Goal: Information Seeking & Learning: Learn about a topic

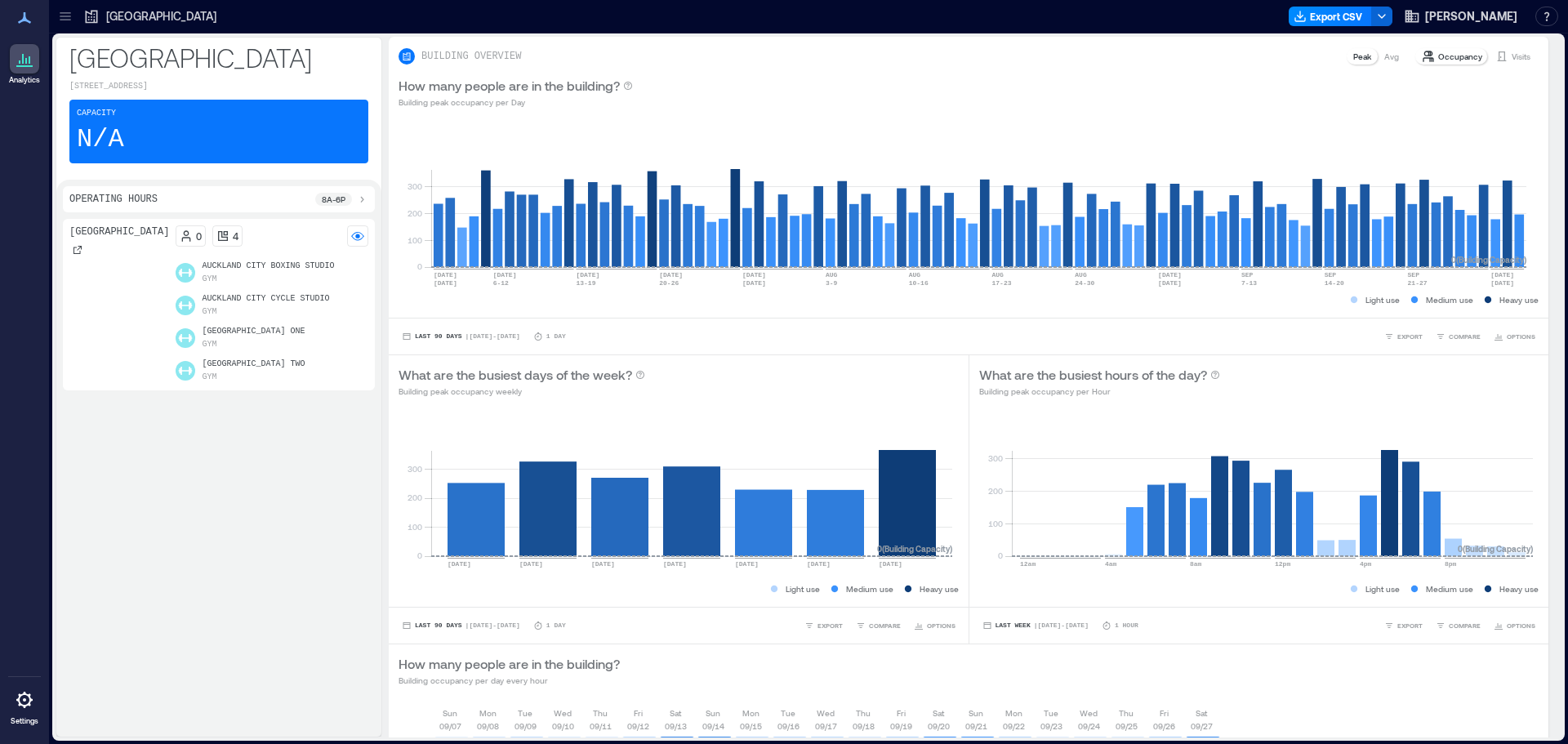
click at [59, 9] on icon at bounding box center [65, 16] width 16 height 16
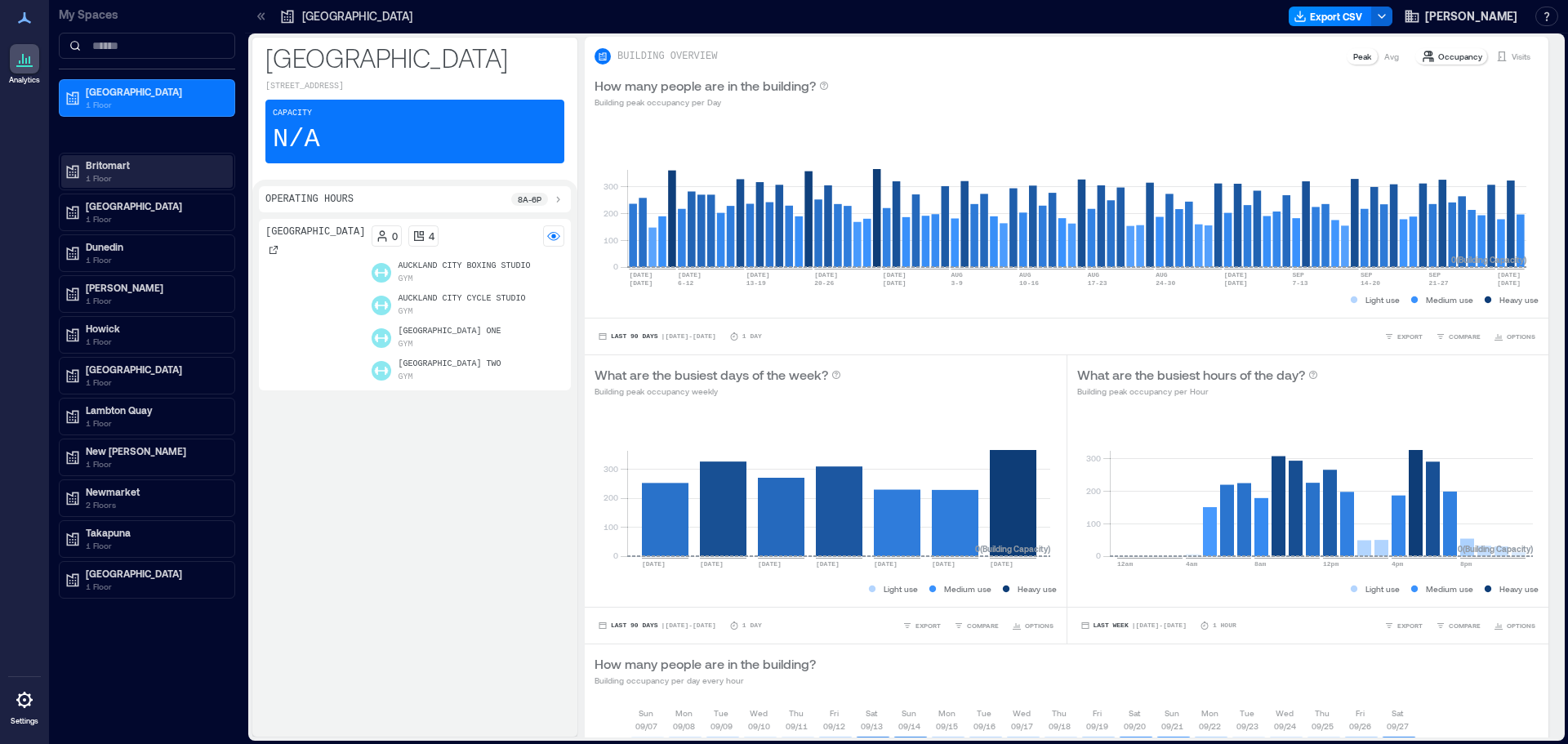
click at [134, 169] on p "Britomart" at bounding box center [154, 165] width 137 height 13
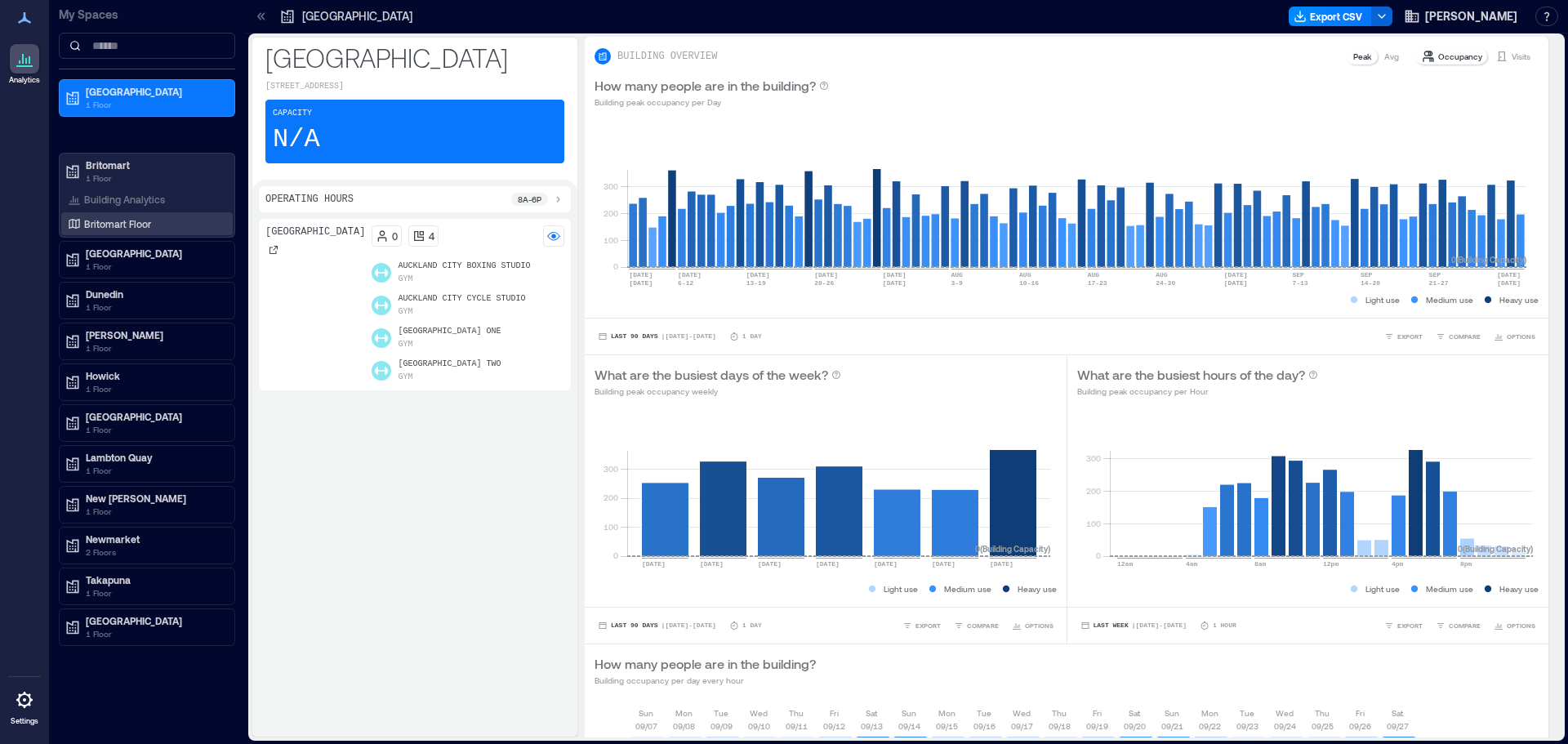
click at [111, 217] on p "Britomart Floor" at bounding box center [118, 224] width 67 height 13
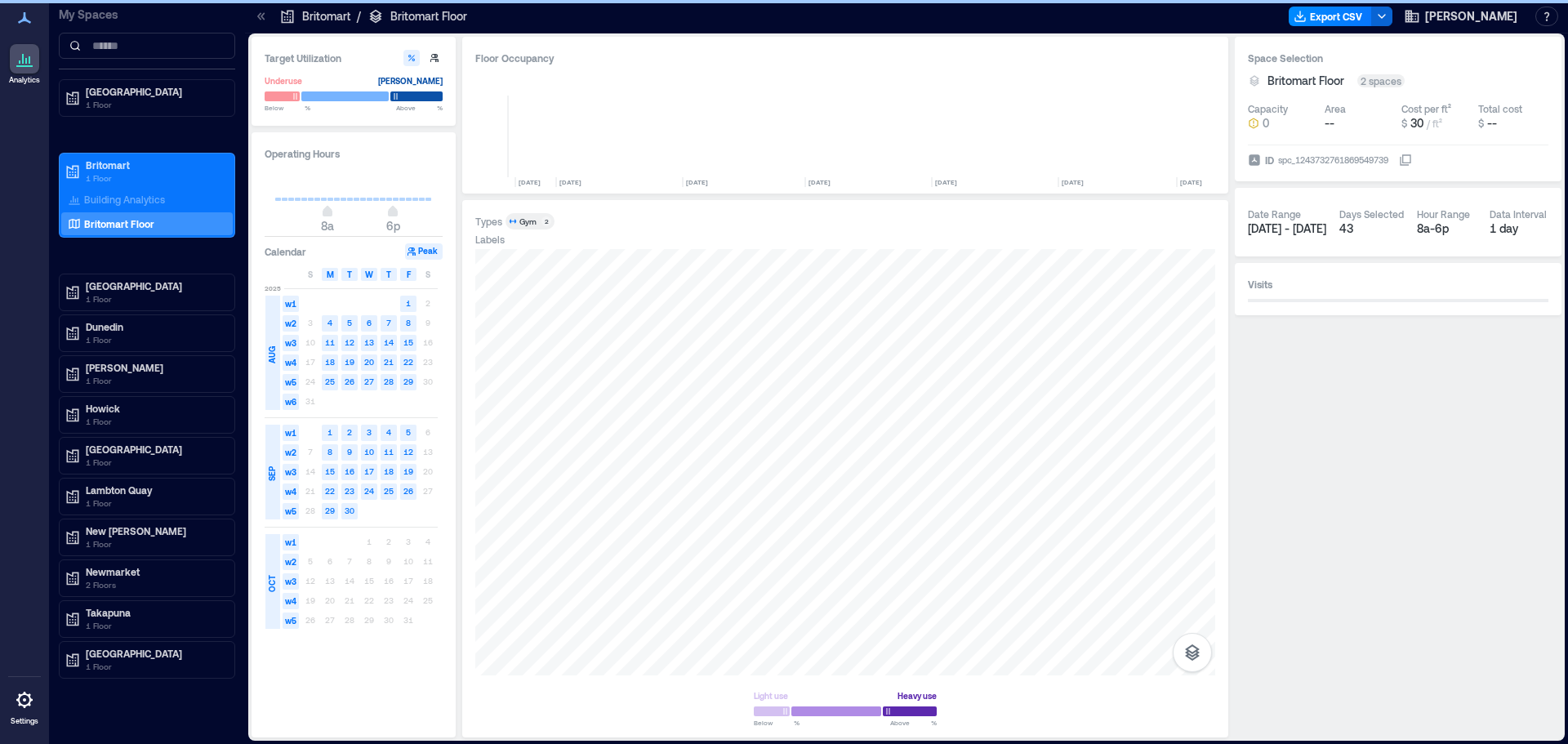
scroll to position [0, 8296]
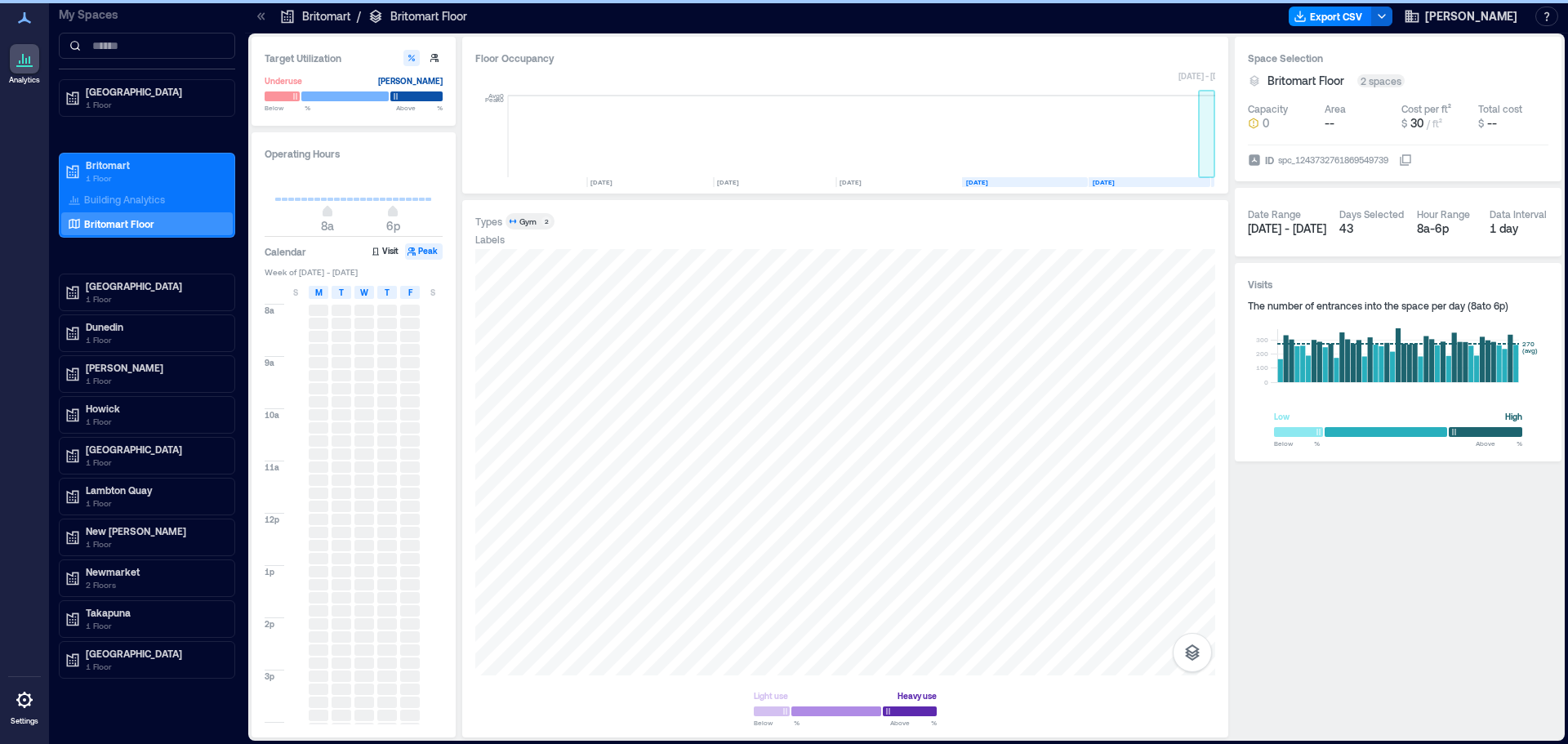
click at [1203, 167] on rect at bounding box center [1207, 136] width 16 height 82
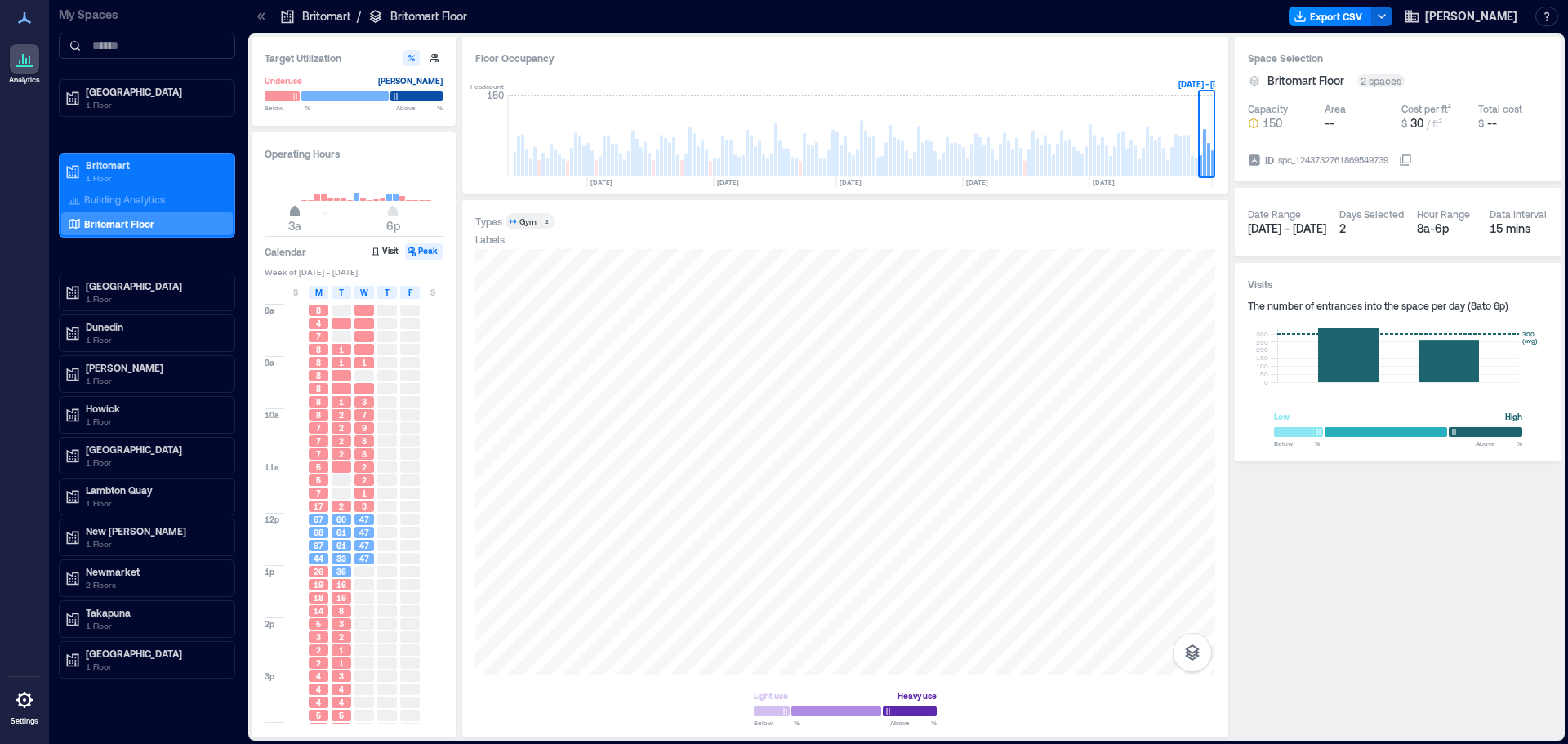
type input "*"
drag, startPoint x: 324, startPoint y: 215, endPoint x: 350, endPoint y: 215, distance: 26.0
click at [301, 216] on span "4a" at bounding box center [302, 212] width 10 height 7
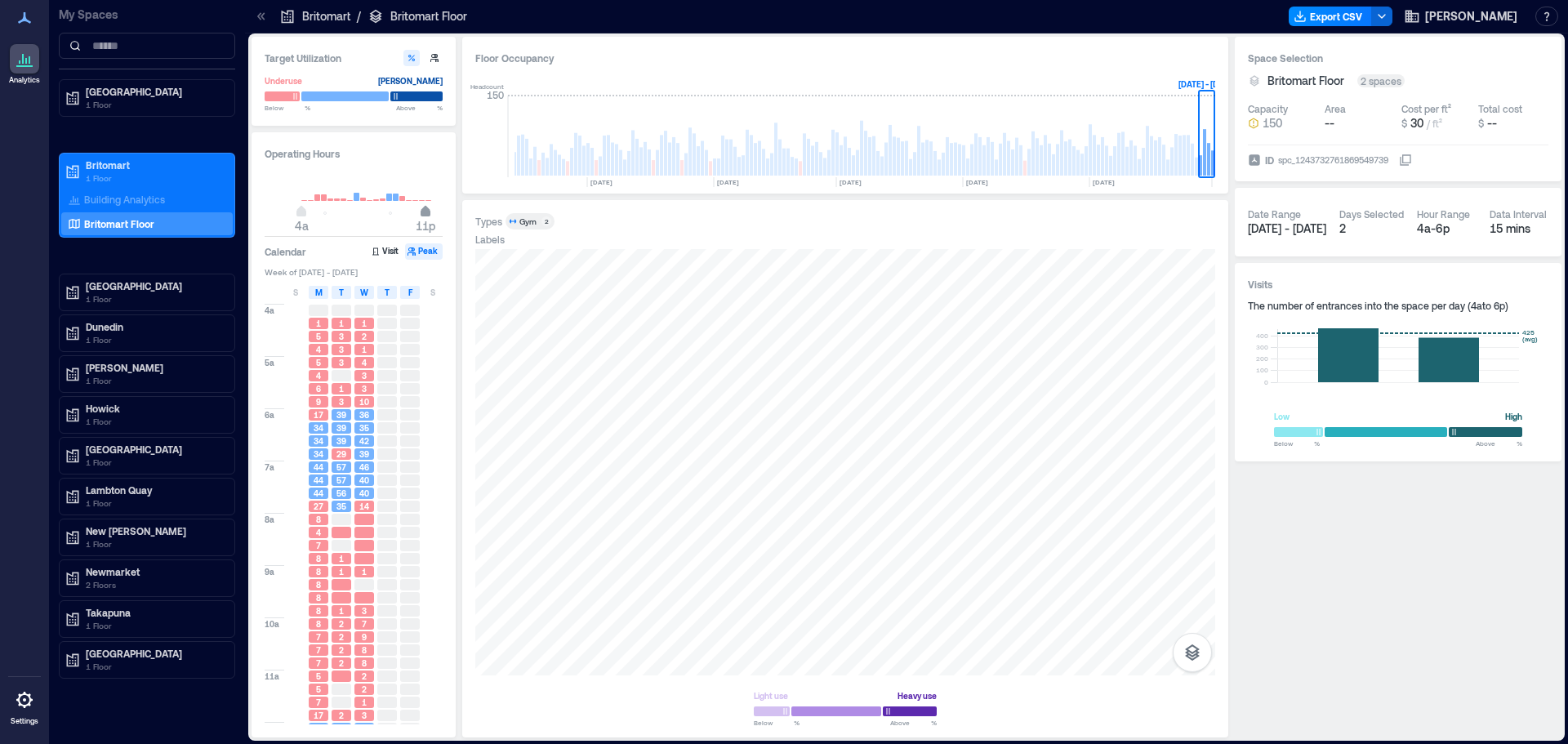
type input "**"
drag, startPoint x: 387, startPoint y: 213, endPoint x: 421, endPoint y: 230, distance: 38.0
click at [421, 226] on span "4a 10p" at bounding box center [353, 213] width 157 height 25
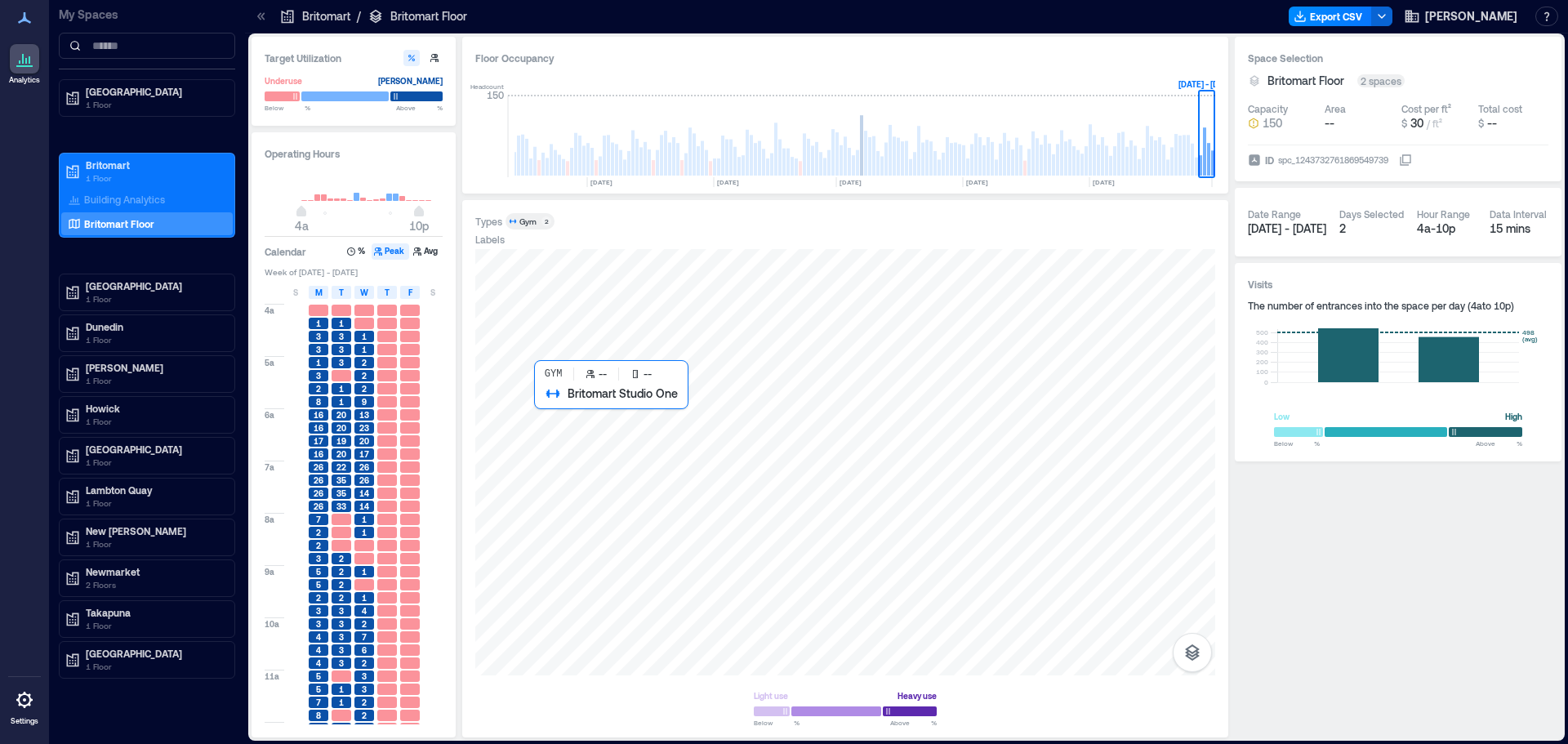
click at [670, 487] on div at bounding box center [845, 462] width 740 height 427
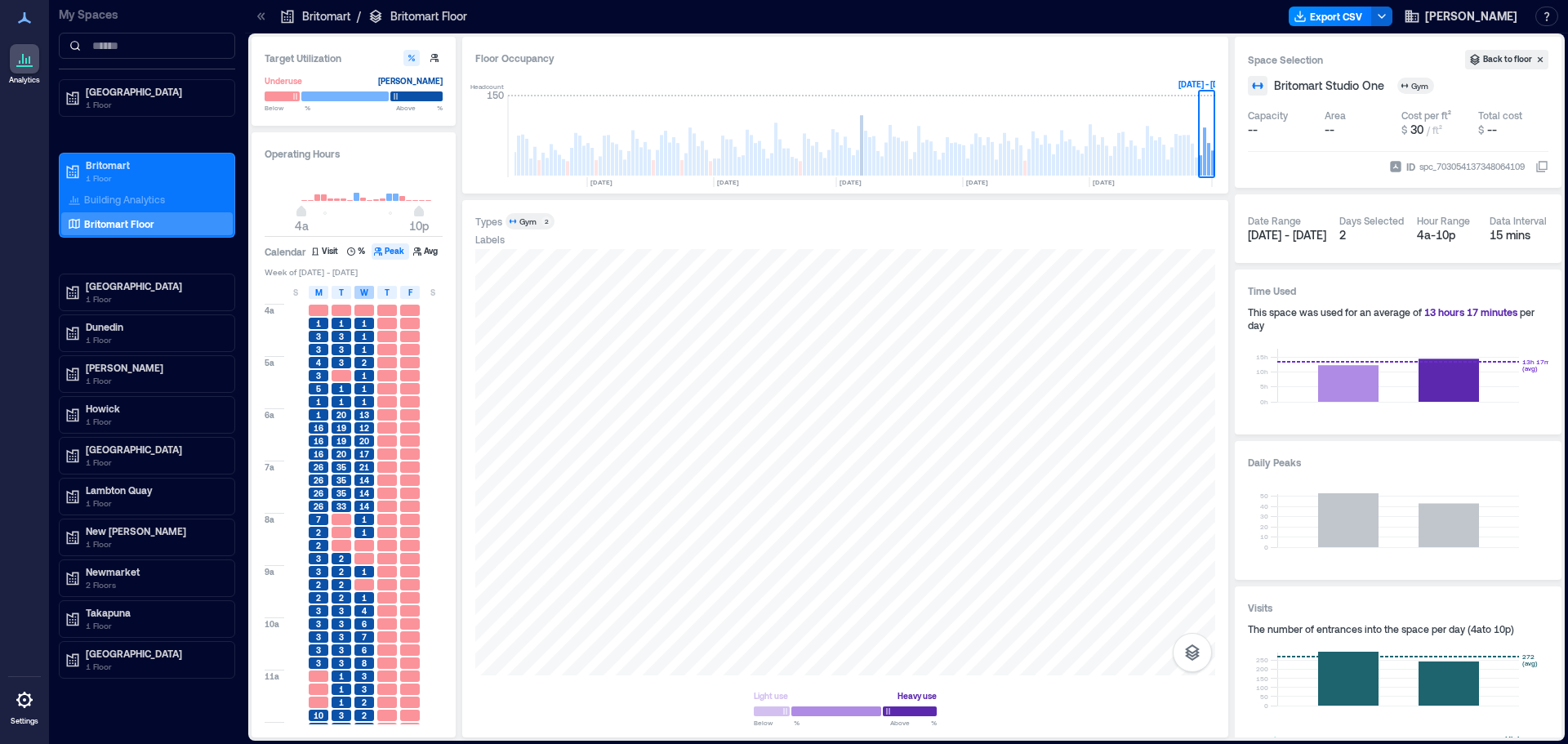
click at [344, 292] on div "T" at bounding box center [341, 293] width 19 height 13
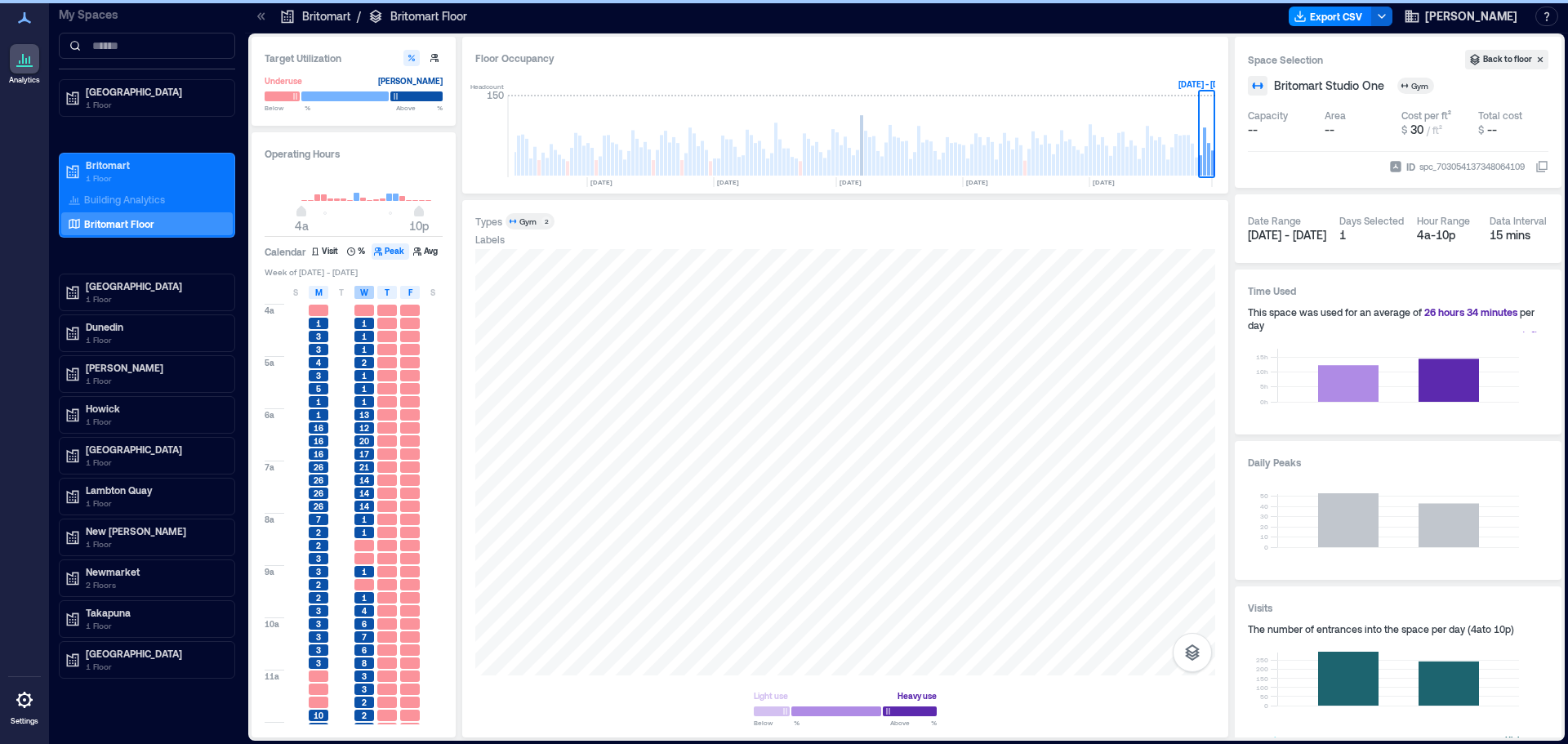
click at [369, 291] on div "W" at bounding box center [364, 293] width 19 height 13
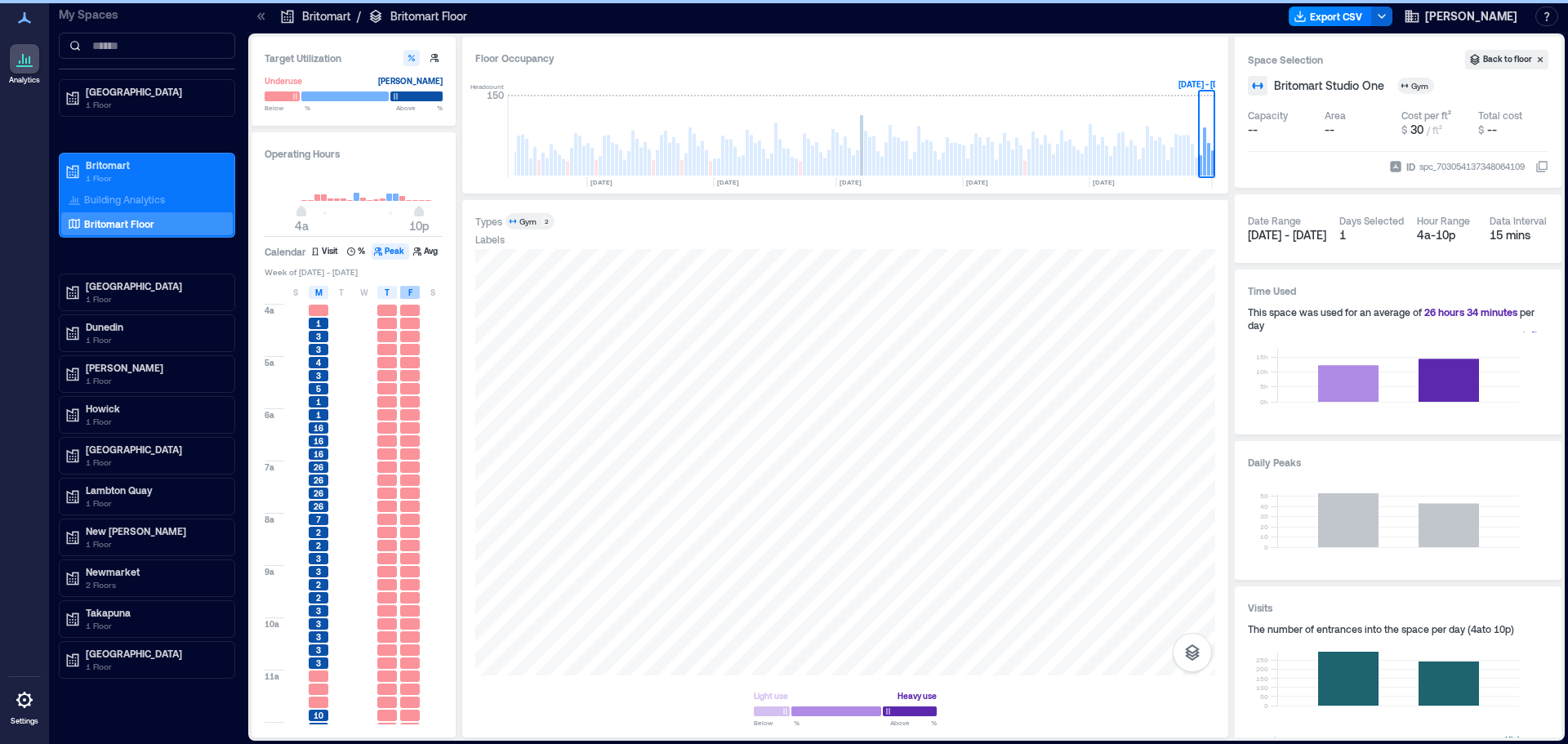
click at [392, 291] on div "T" at bounding box center [387, 293] width 19 height 13
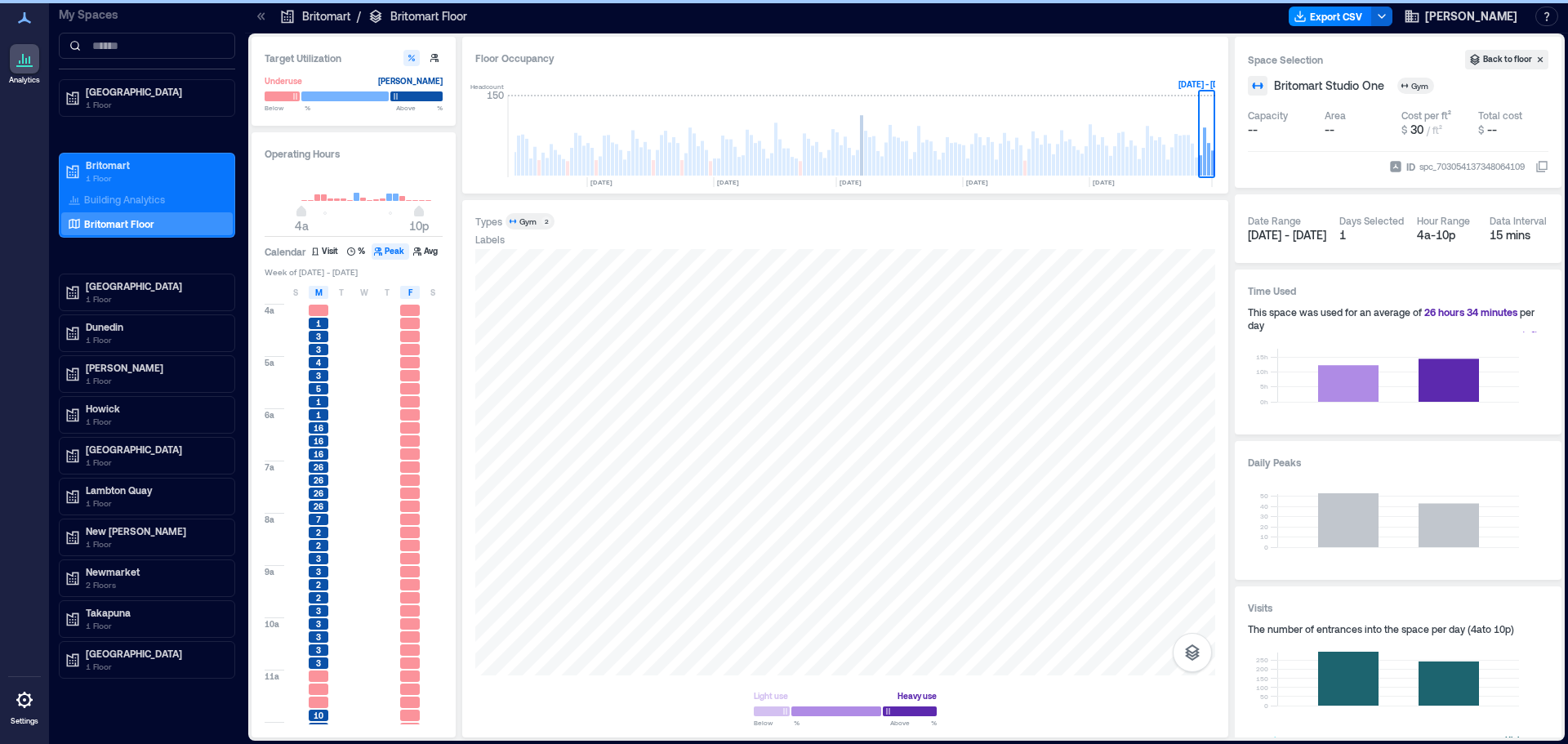
click at [417, 293] on div "F" at bounding box center [410, 293] width 19 height 13
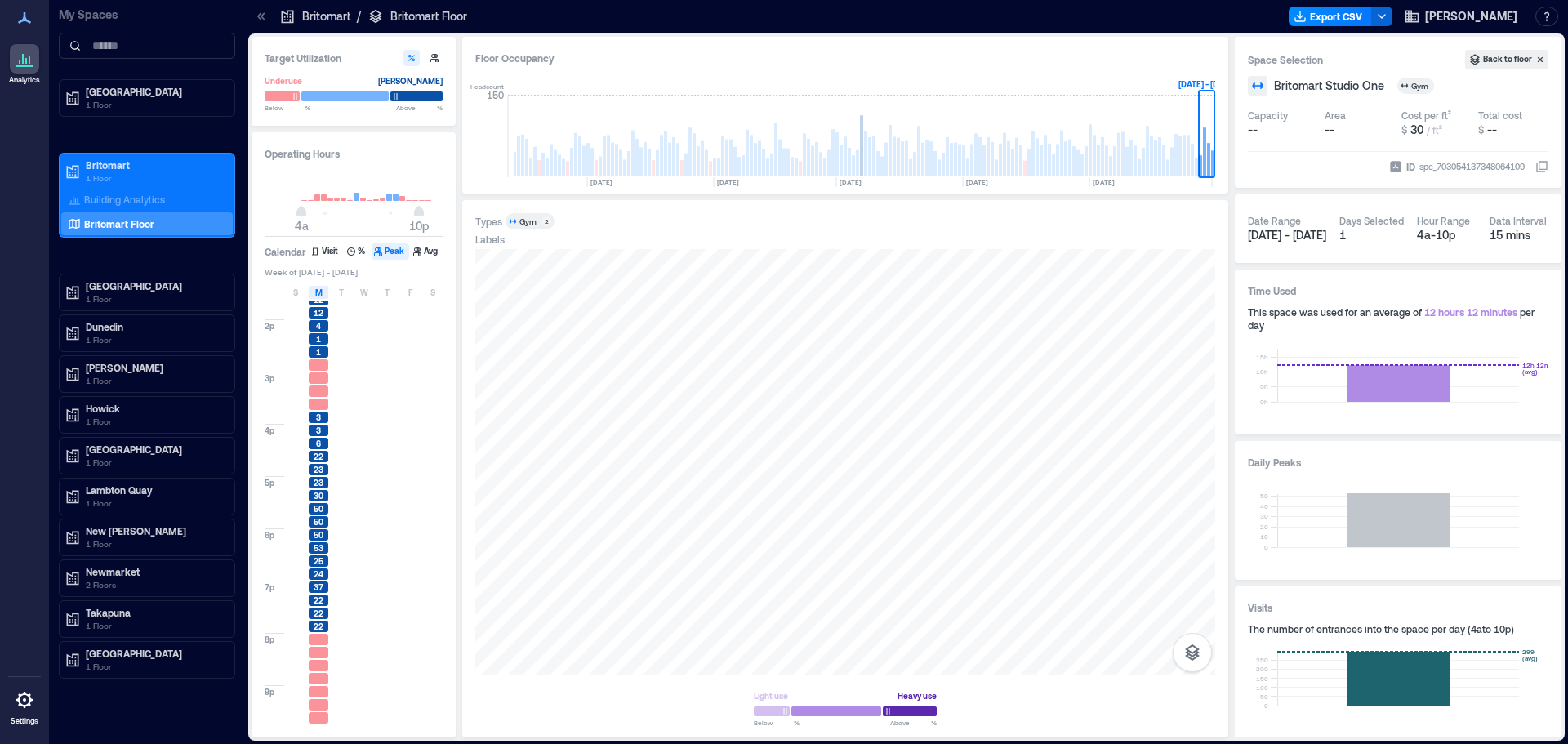
scroll to position [521, 0]
drag, startPoint x: 323, startPoint y: 291, endPoint x: 333, endPoint y: 290, distance: 10.0
click at [323, 291] on div "M" at bounding box center [318, 293] width 19 height 13
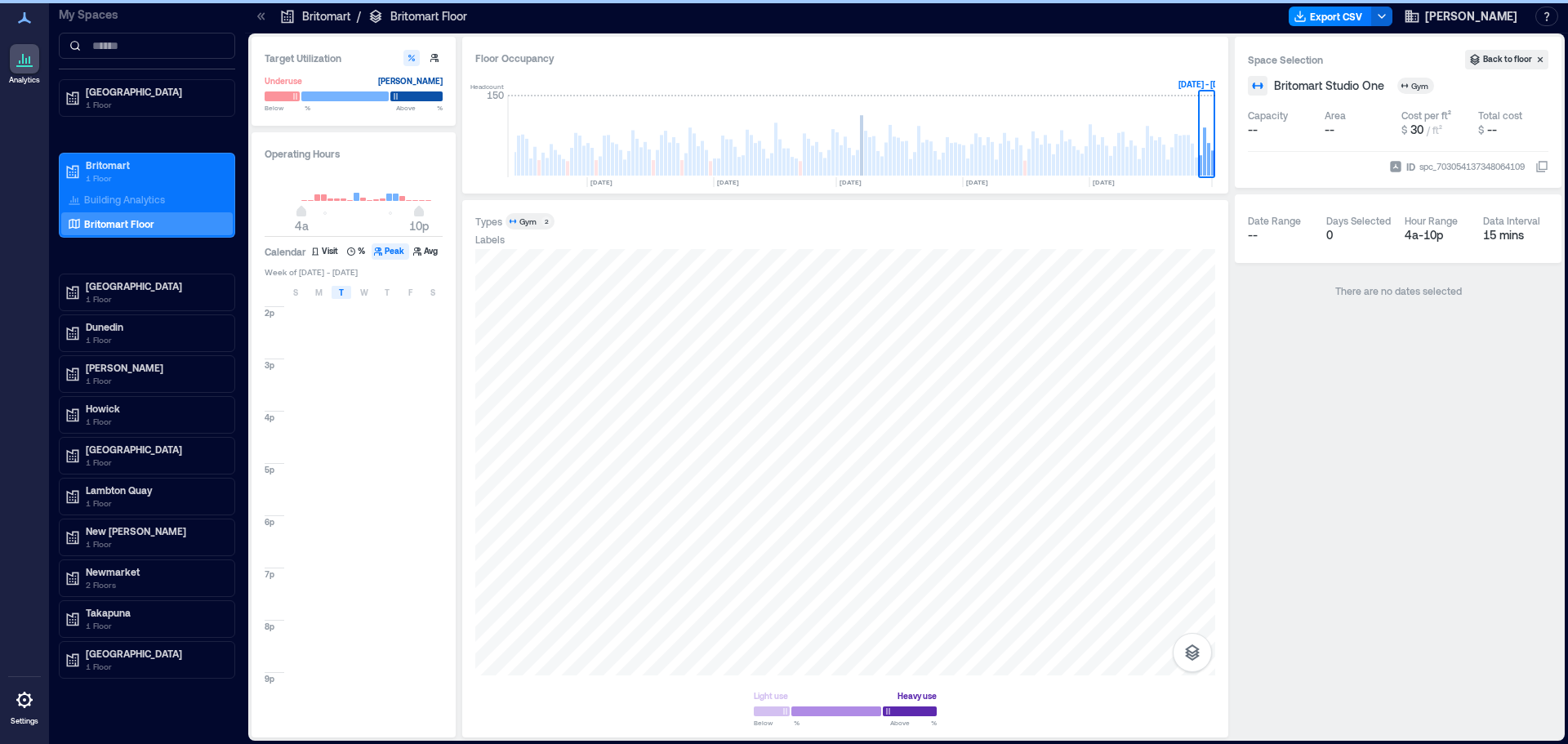
click at [346, 291] on div "T" at bounding box center [341, 293] width 19 height 13
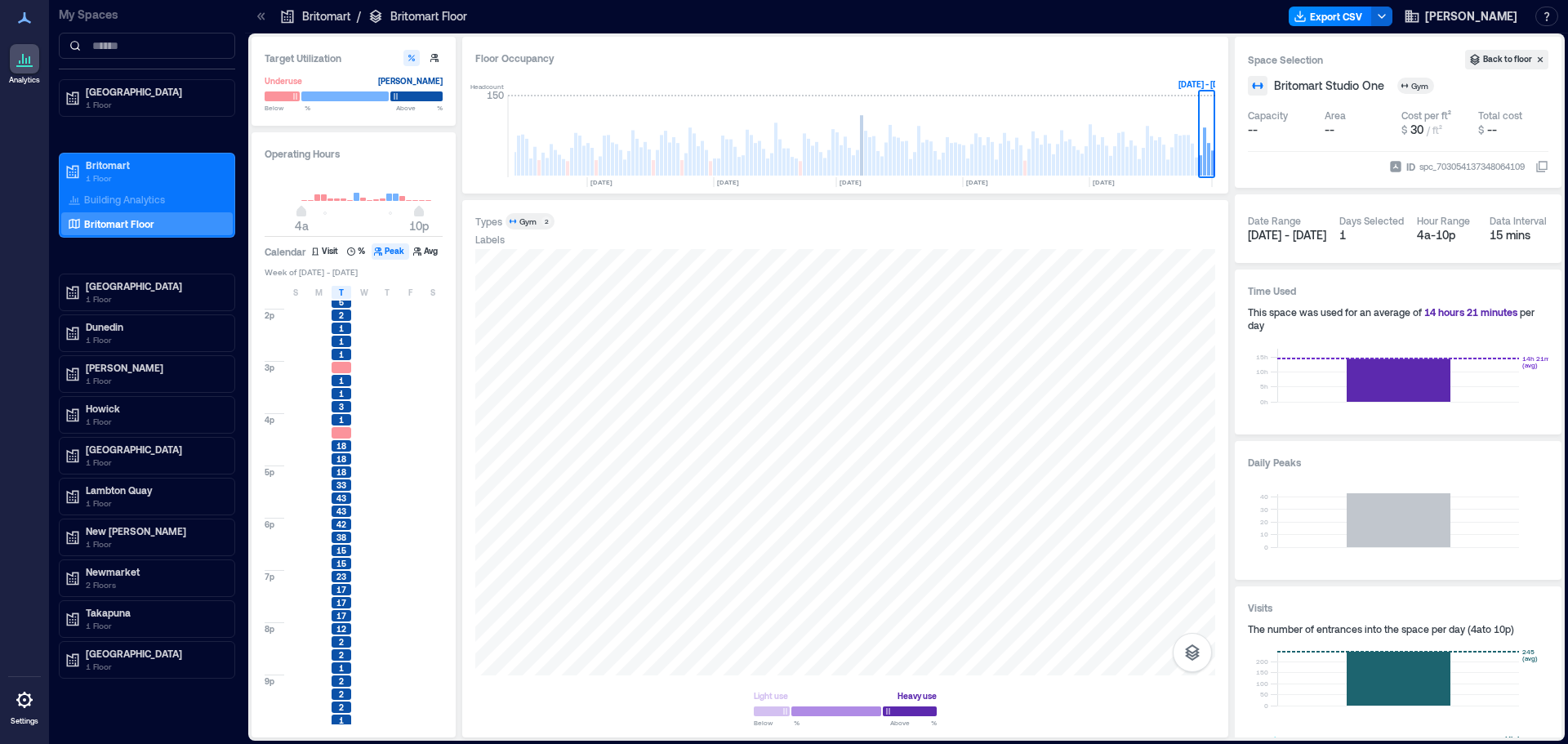
scroll to position [521, 0]
click at [1084, 478] on div at bounding box center [845, 462] width 740 height 427
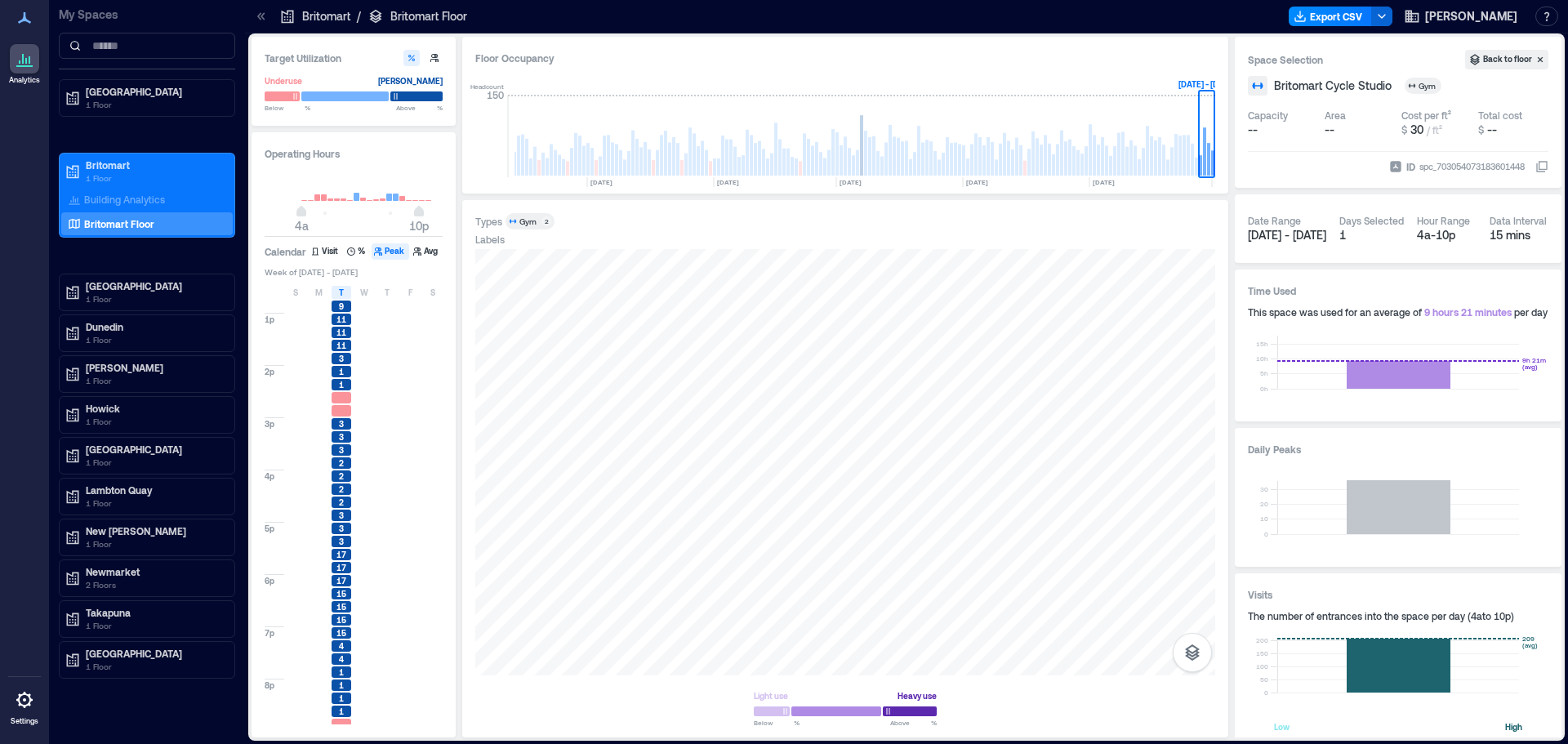
scroll to position [521, 0]
drag, startPoint x: 340, startPoint y: 296, endPoint x: 322, endPoint y: 292, distance: 18.4
click at [340, 296] on span "T" at bounding box center [341, 293] width 5 height 13
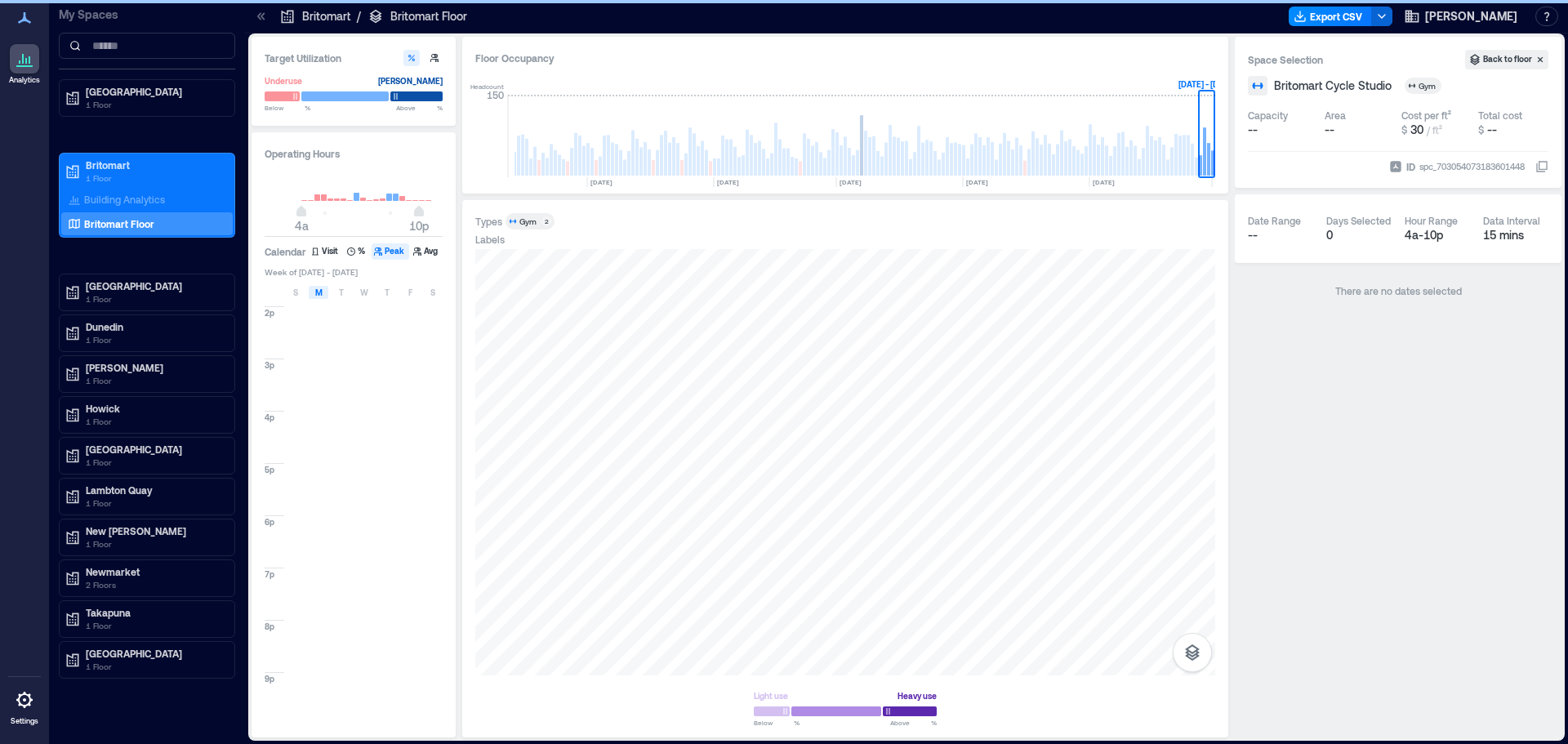
click at [322, 292] on span "M" at bounding box center [319, 293] width 8 height 13
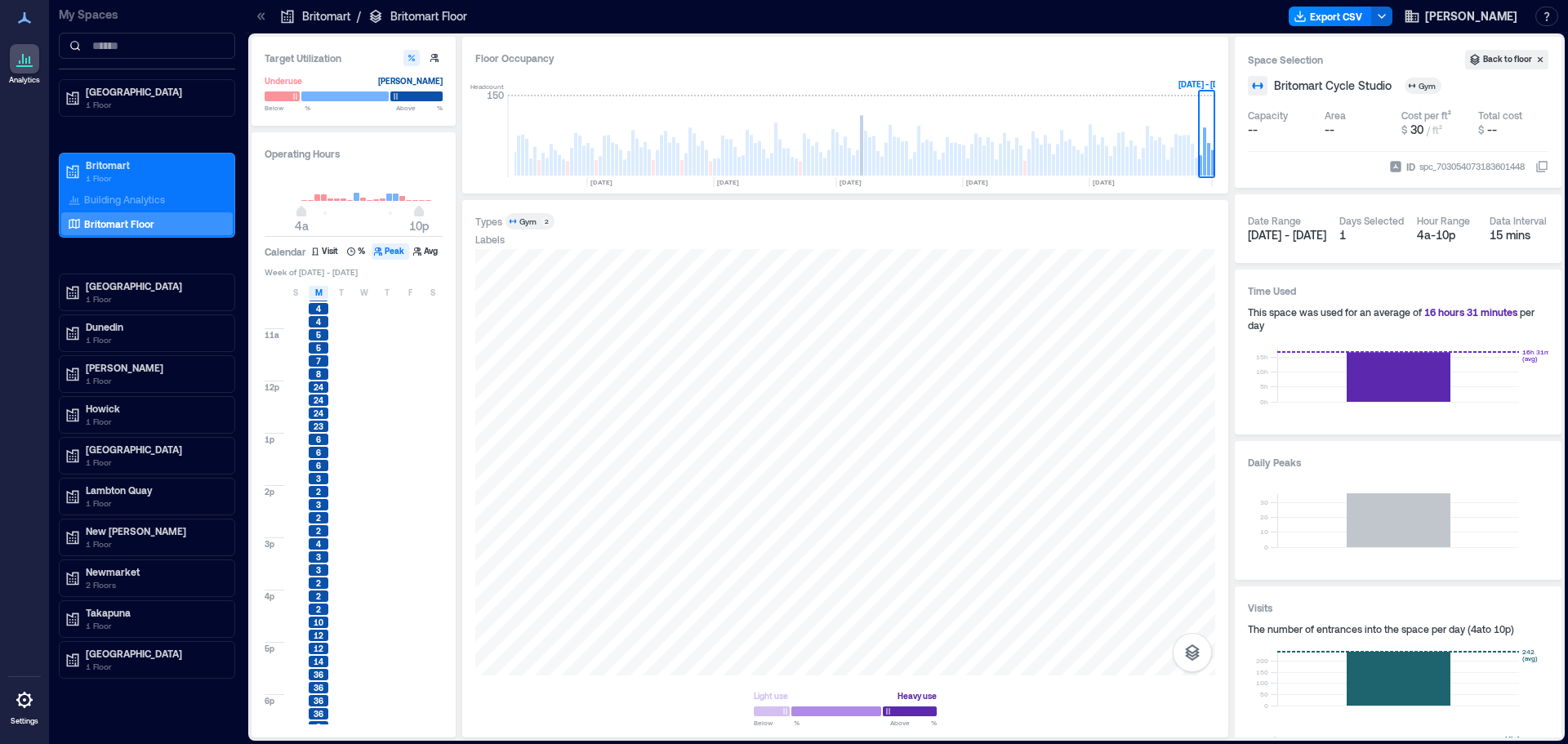
scroll to position [490, 0]
